Goal: Information Seeking & Learning: Learn about a topic

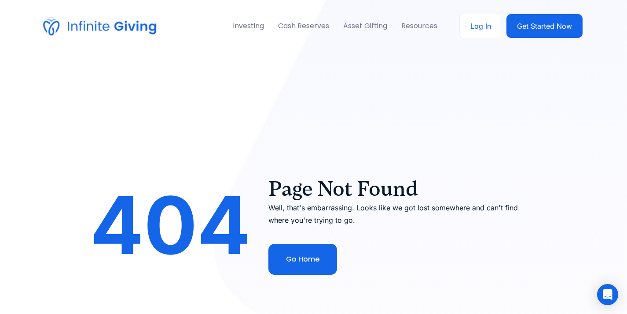
click at [81, 24] on img at bounding box center [100, 26] width 114 height 18
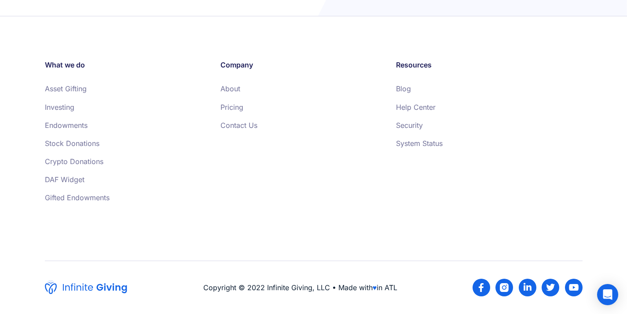
scroll to position [393, 0]
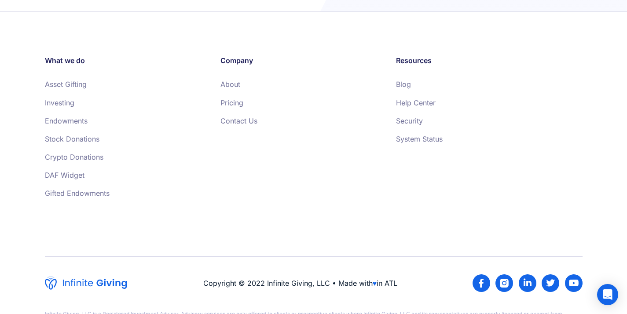
click at [408, 85] on link "Blog" at bounding box center [403, 84] width 15 height 9
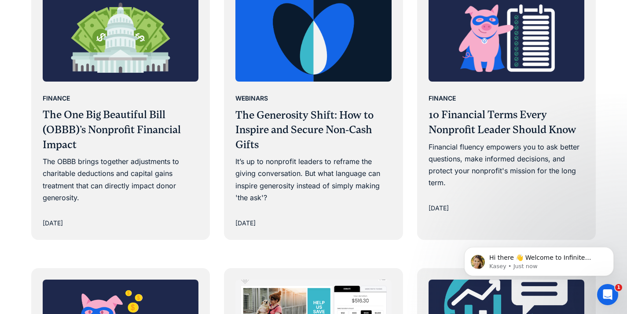
scroll to position [860, 0]
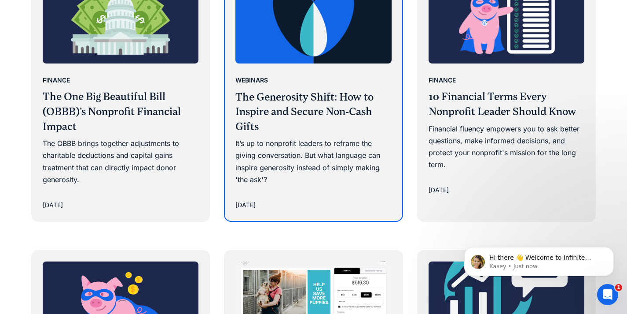
click at [289, 136] on div "Webinars The Generosity Shift: How to Inspire and Secure Non-Cash Gifts It’s up…" at bounding box center [314, 129] width 156 height 111
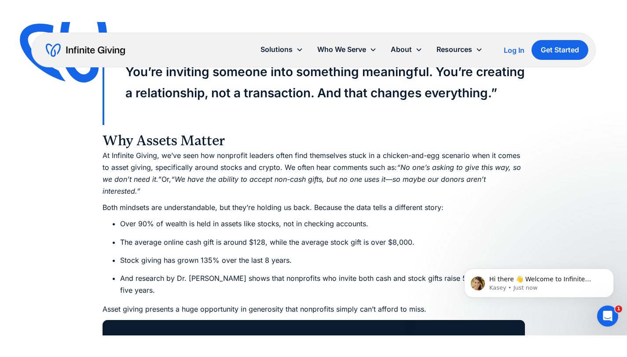
scroll to position [1740, 0]
